Goal: Transaction & Acquisition: Purchase product/service

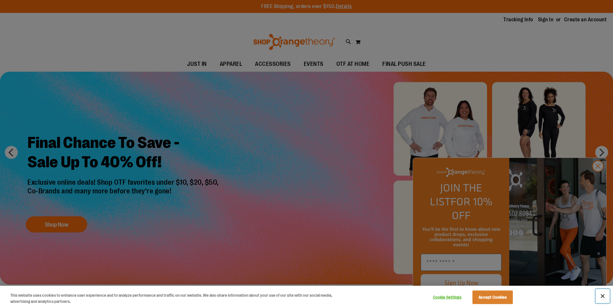
click at [603, 297] on button "Close" at bounding box center [602, 296] width 14 height 14
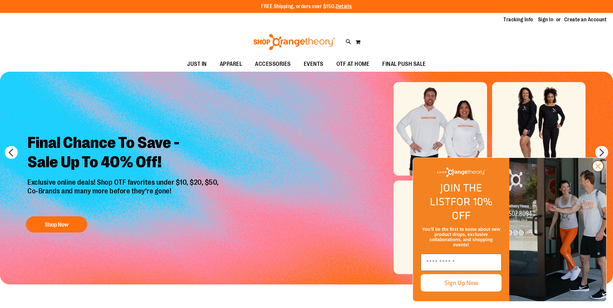
click at [600, 171] on circle "Close dialog" at bounding box center [597, 166] width 11 height 11
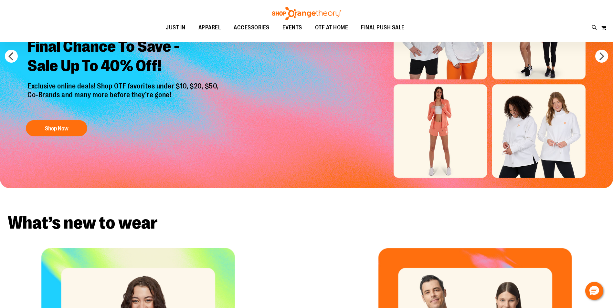
scroll to position [49, 0]
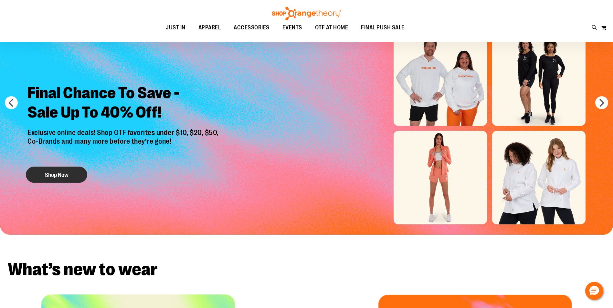
click at [69, 173] on button "Shop Now" at bounding box center [56, 175] width 61 height 16
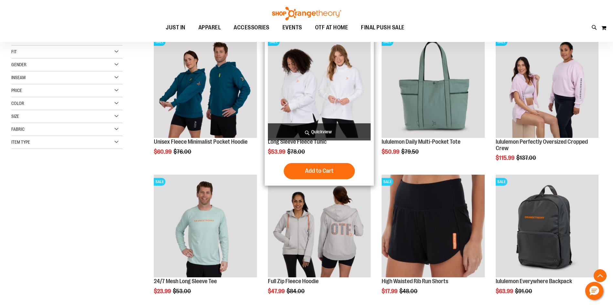
scroll to position [129, 0]
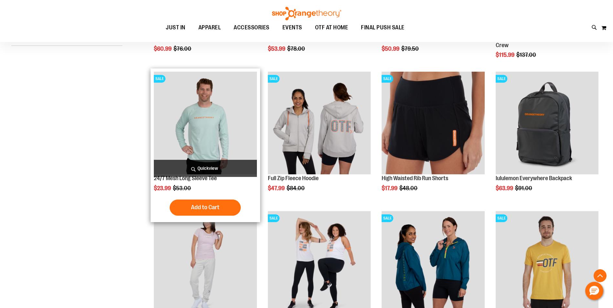
scroll to position [258, 0]
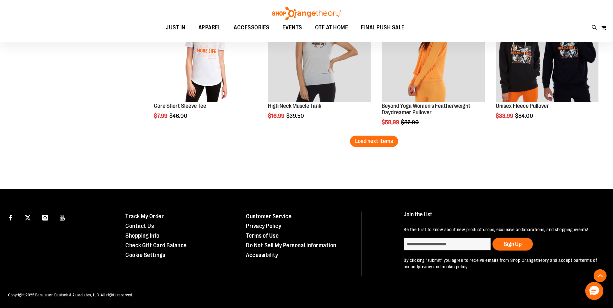
scroll to position [1250, 0]
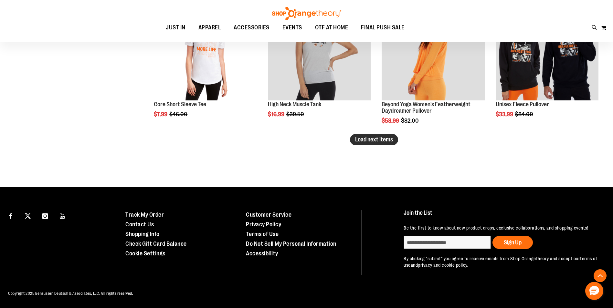
click at [360, 139] on span "Load next items" at bounding box center [374, 139] width 38 height 6
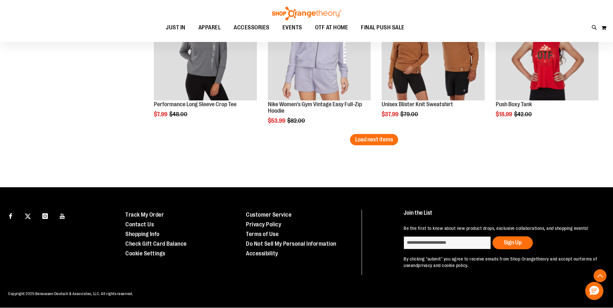
scroll to position [1604, 0]
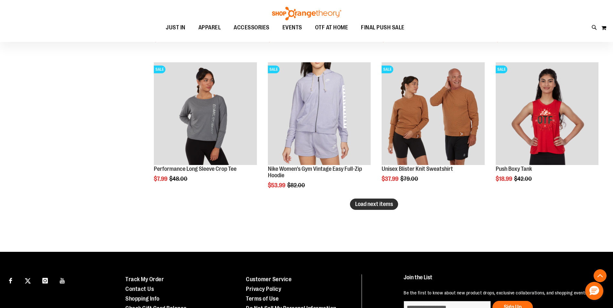
click at [365, 207] on span "Load next items" at bounding box center [374, 204] width 38 height 6
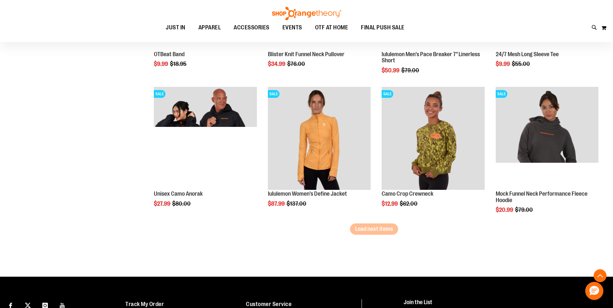
scroll to position [2024, 0]
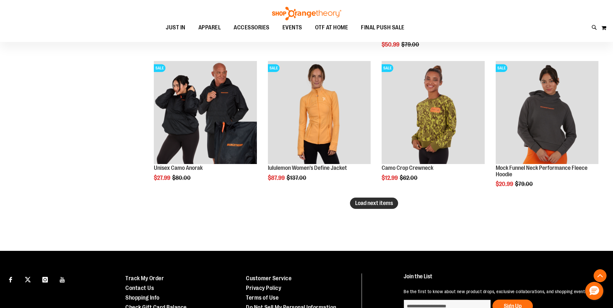
click at [354, 206] on button "Load next items" at bounding box center [374, 203] width 48 height 11
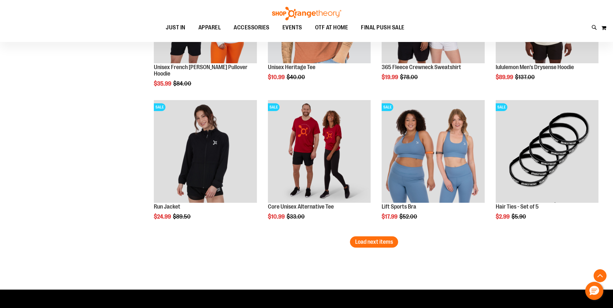
scroll to position [2412, 0]
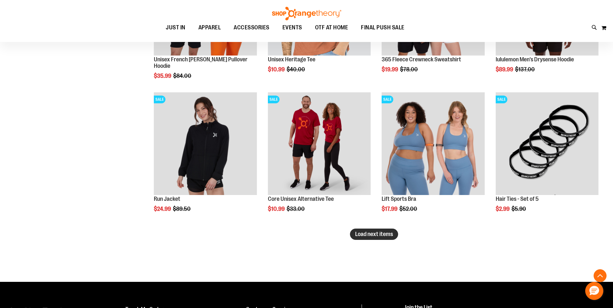
click at [364, 235] on span "Load next items" at bounding box center [374, 234] width 38 height 6
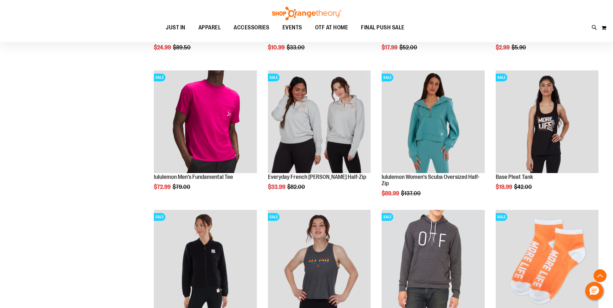
scroll to position [2832, 0]
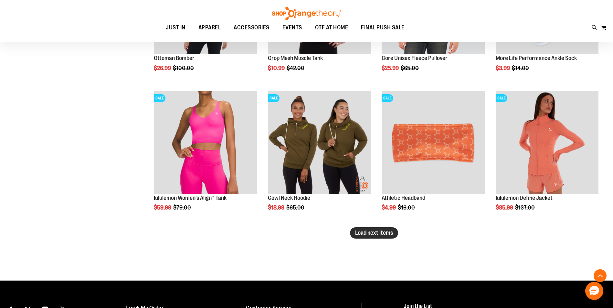
click at [364, 236] on span "Load next items" at bounding box center [374, 233] width 38 height 6
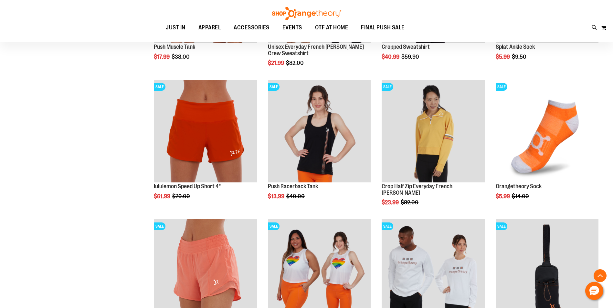
scroll to position [3179, 0]
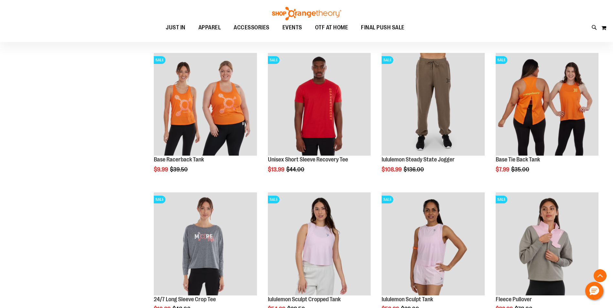
scroll to position [56, 0]
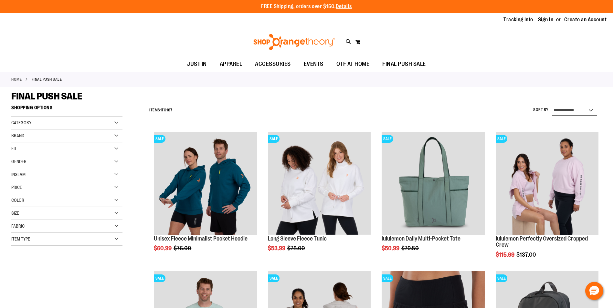
click at [582, 113] on select "**********" at bounding box center [574, 110] width 45 height 10
select select "*********"
click at [552, 105] on select "**********" at bounding box center [574, 110] width 45 height 10
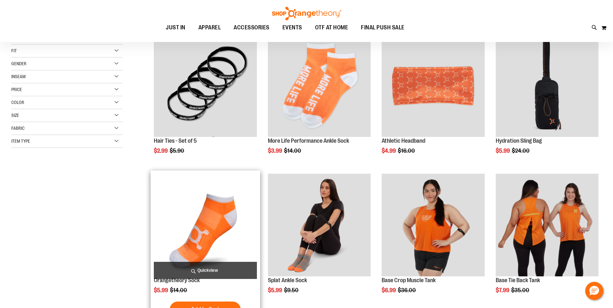
scroll to position [102, 0]
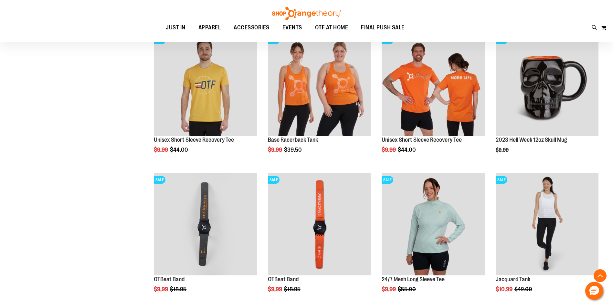
scroll to position [522, 0]
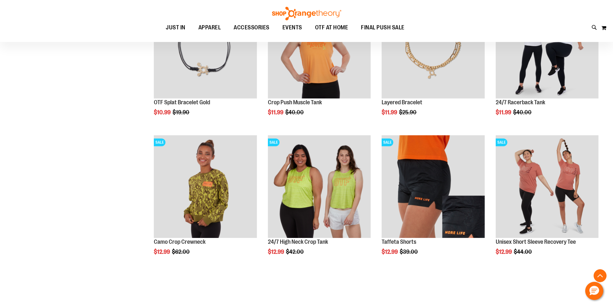
scroll to position [1136, 0]
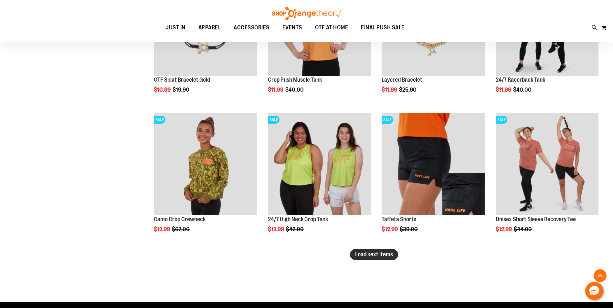
click at [376, 253] on span "Load next items" at bounding box center [374, 254] width 38 height 6
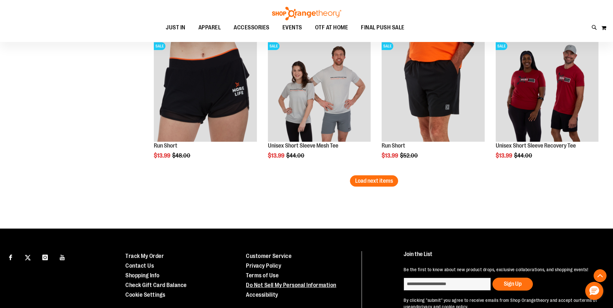
scroll to position [1669, 0]
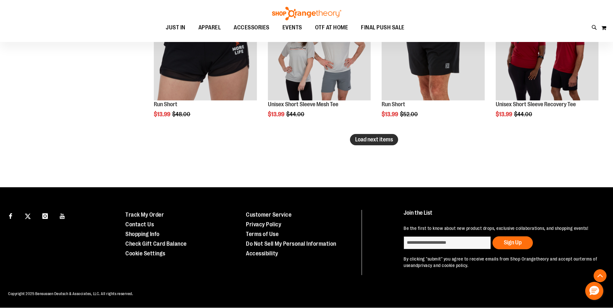
click at [367, 143] on button "Load next items" at bounding box center [374, 139] width 48 height 11
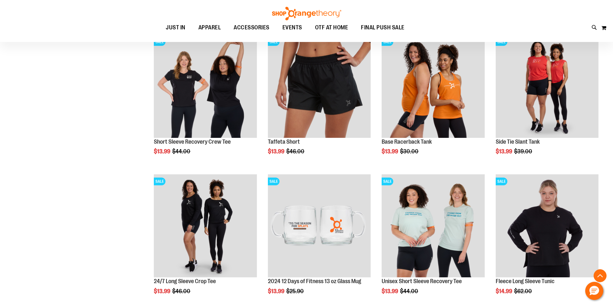
scroll to position [1923, 0]
